Goal: Book appointment/travel/reservation

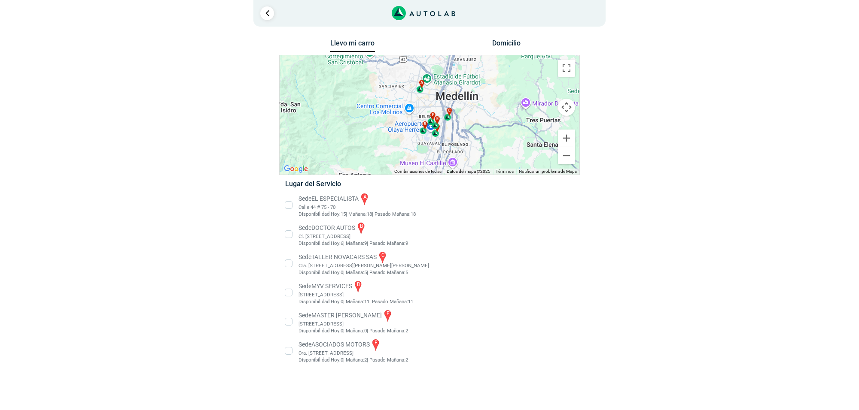
click at [343, 198] on li "Sede EL ESPECIALISTA a Calle 44 # 75 - 70 Disponibilidad [DATE]: 15 | [DATE]: 1…" at bounding box center [429, 205] width 301 height 26
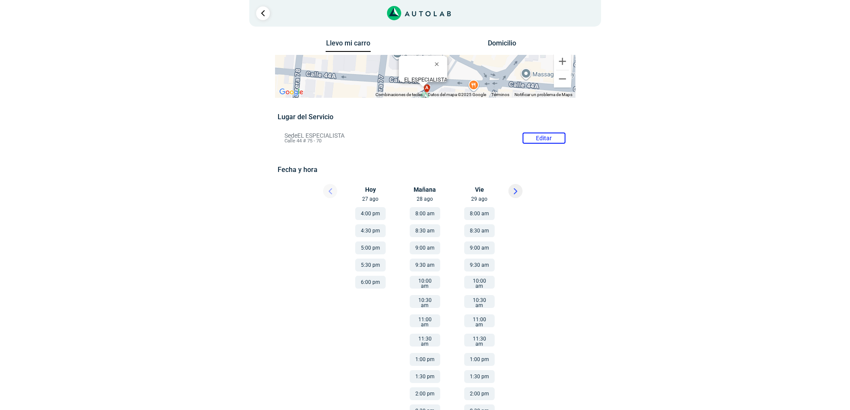
click at [514, 194] on icon at bounding box center [516, 191] width 4 height 6
click at [368, 217] on button "8:00 am" at bounding box center [370, 213] width 30 height 13
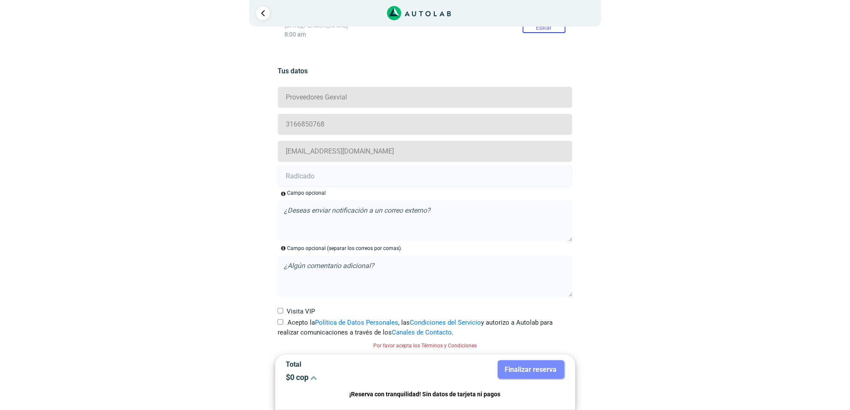
click at [285, 323] on label "Acepto la Política de Datos Personales , las Condiciones del Servicio y autoriz…" at bounding box center [425, 327] width 295 height 19
click at [283, 323] on input "Acepto la Política de Datos Personales , las Condiciones del Servicio y autoriz…" at bounding box center [281, 322] width 6 height 6
checkbox input "true"
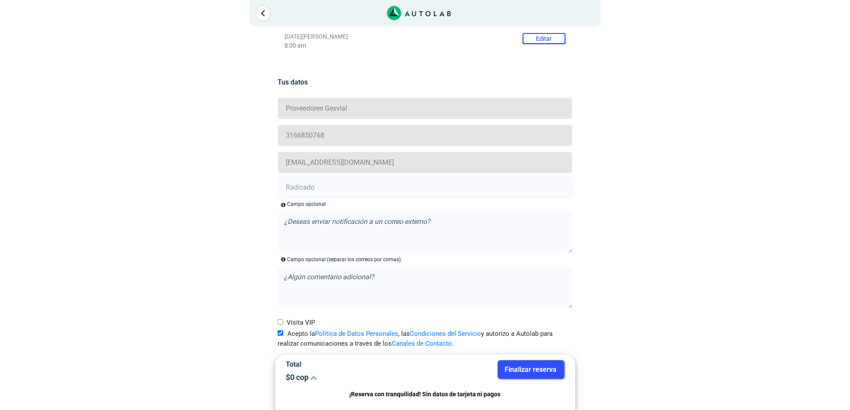
click at [322, 201] on div "Campo opcional" at bounding box center [306, 204] width 39 height 8
click at [313, 191] on input "text" at bounding box center [425, 187] width 295 height 21
paste input "20915260"
type input "20915260"
drag, startPoint x: 546, startPoint y: 370, endPoint x: 501, endPoint y: 309, distance: 74.6
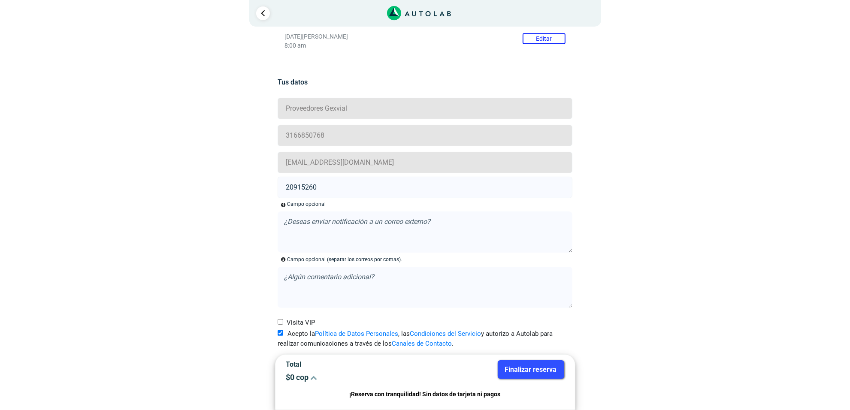
click at [546, 370] on button "Finalizar reserva" at bounding box center [531, 370] width 67 height 18
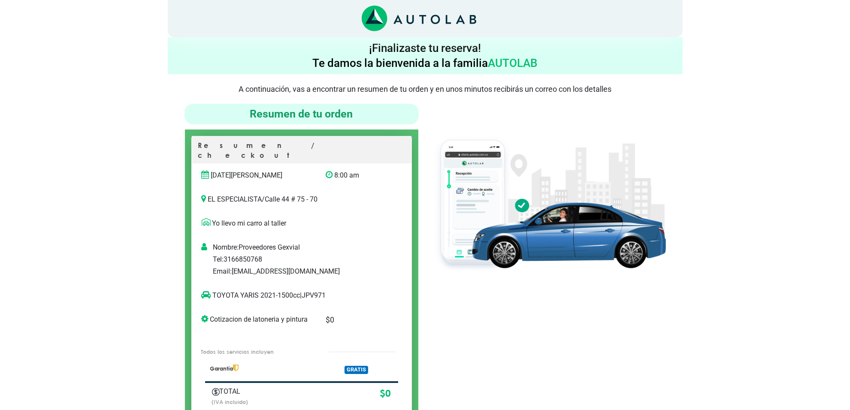
click at [322, 291] on p "TOYOTA YARIS 2021-1500cc | JPV971" at bounding box center [293, 296] width 182 height 10
click at [320, 291] on p "TOYOTA YARIS 2021-1500cc | JPV971" at bounding box center [293, 296] width 182 height 10
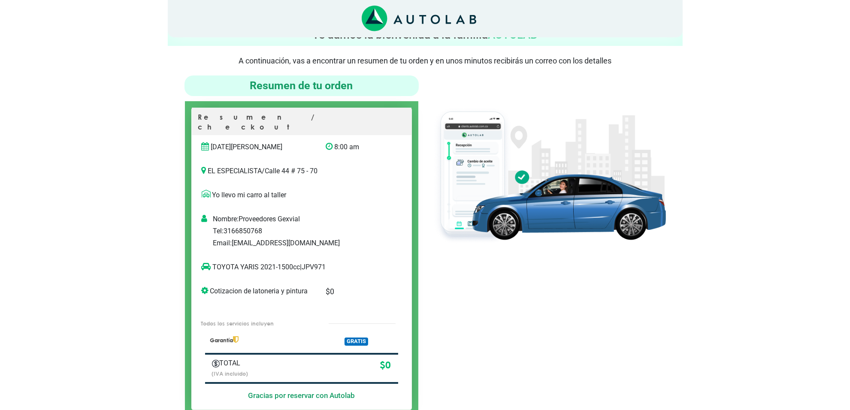
scroll to position [54, 0]
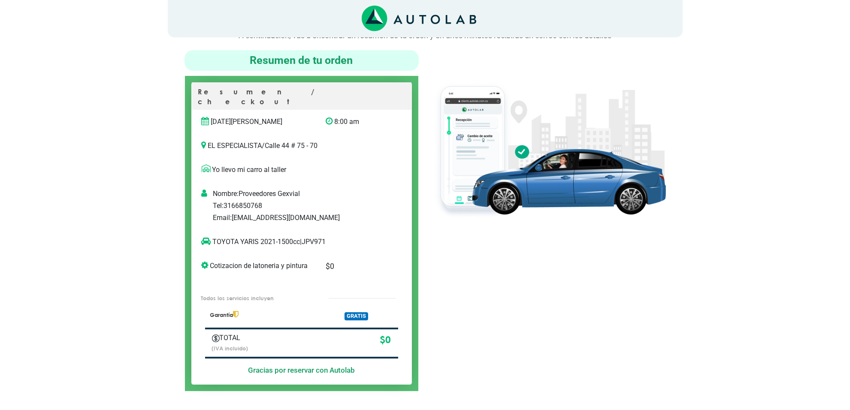
click at [317, 230] on div "TOYOTA YARIS 2021-1500cc | JPV971" at bounding box center [302, 242] width 220 height 24
copy p "JPV971"
drag, startPoint x: 258, startPoint y: 231, endPoint x: 209, endPoint y: 233, distance: 48.5
click at [209, 237] on p "TOYOTA YARIS 2021-1500cc | JPV971" at bounding box center [293, 242] width 182 height 10
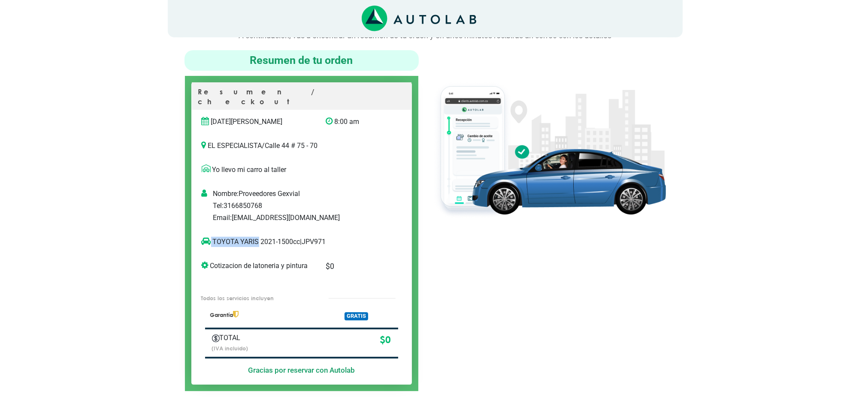
copy p "TOYOTA YARIS"
click at [460, 243] on div at bounding box center [548, 220] width 247 height 341
